Goal: Transaction & Acquisition: Purchase product/service

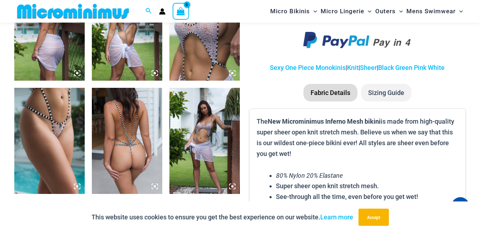
scroll to position [673, 0]
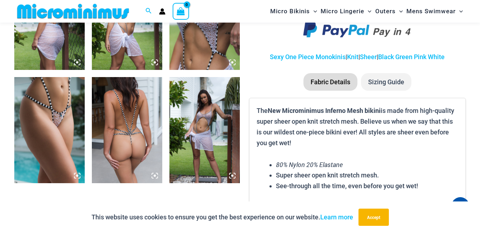
click at [125, 107] on img at bounding box center [127, 130] width 70 height 106
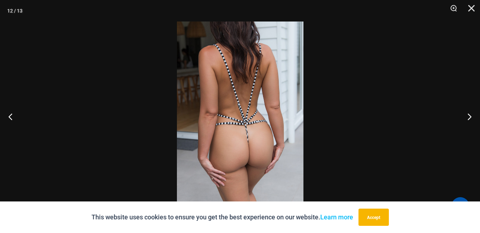
click at [375, 210] on button "Accept" at bounding box center [374, 216] width 30 height 17
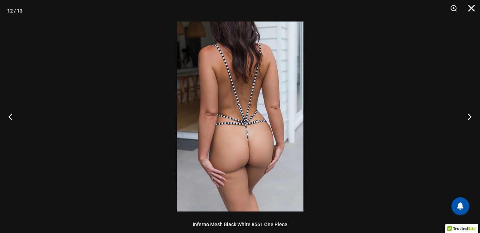
click at [473, 10] on button "Close" at bounding box center [469, 10] width 18 height 21
